Goal: Task Accomplishment & Management: Manage account settings

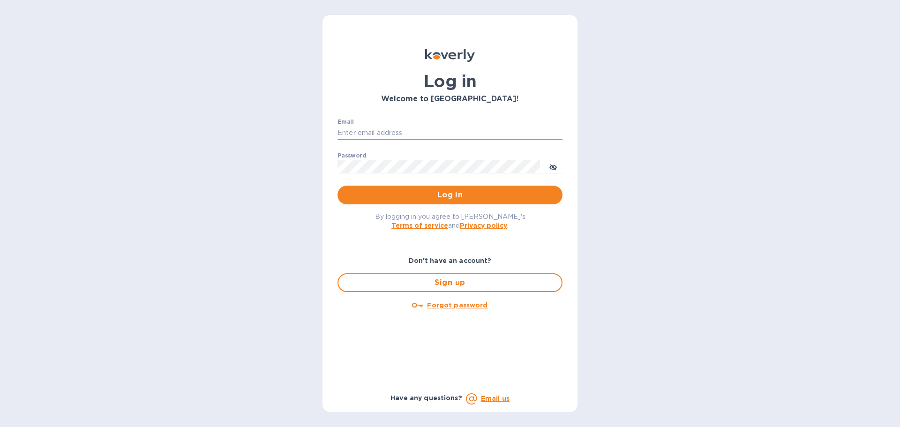
click at [343, 133] on input "Email" at bounding box center [450, 133] width 225 height 14
type input "cm@electronicsclubusa.com"
click at [338, 186] on button "Log in" at bounding box center [450, 195] width 225 height 19
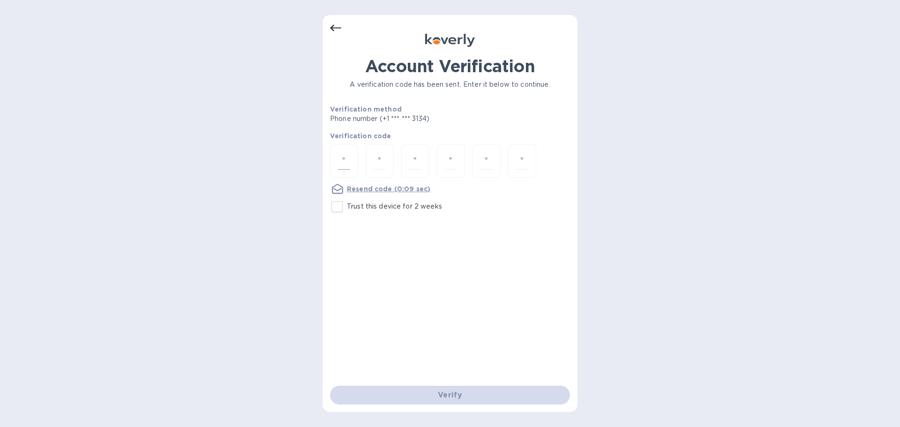
click at [351, 157] on div at bounding box center [344, 160] width 28 height 33
type input "7"
type input "9"
type input "6"
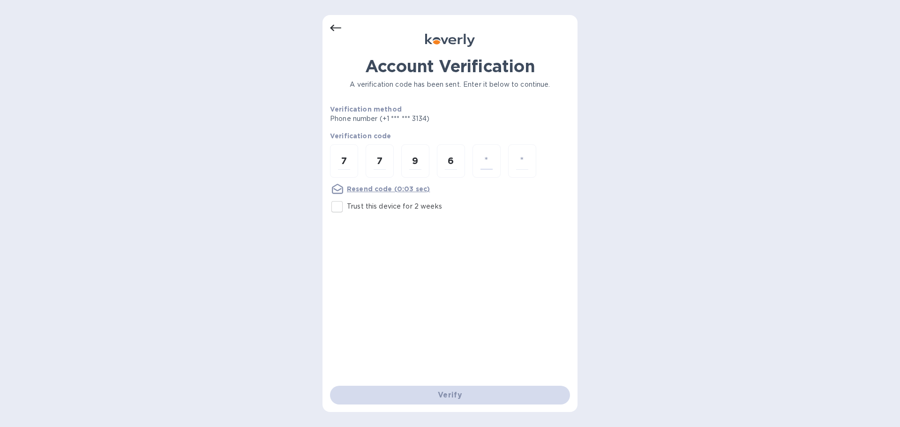
type input "2"
type input "9"
